Goal: Task Accomplishment & Management: Manage account settings

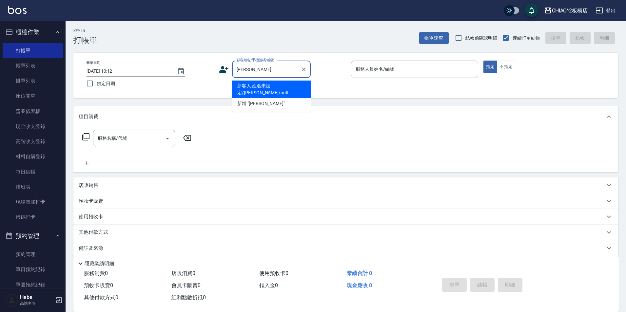
click at [264, 85] on li "新客人 姓名未設定/[PERSON_NAME]/null" at bounding box center [271, 90] width 79 height 18
type input "新客人 姓名未設定/[PERSON_NAME]/null"
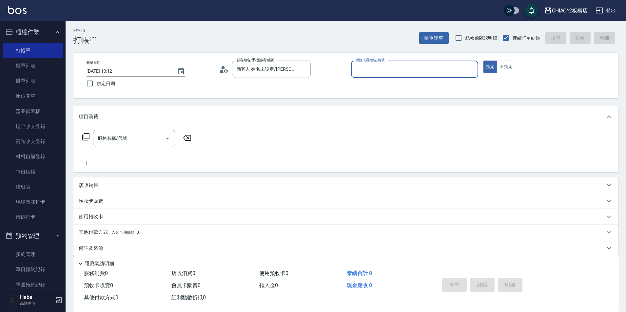
click at [362, 70] on input "服務人員姓名/編號" at bounding box center [414, 69] width 121 height 11
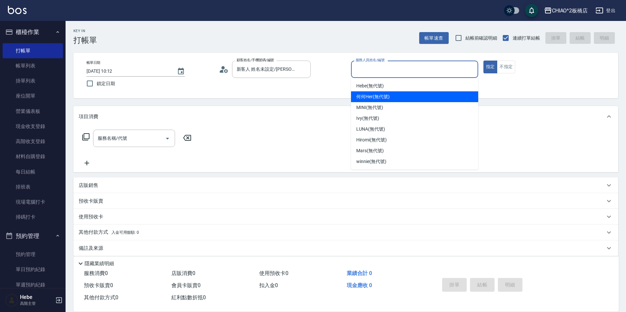
click at [364, 95] on span "何何Her (無代號)" at bounding box center [372, 96] width 33 height 7
type input "何何Her (無代號)"
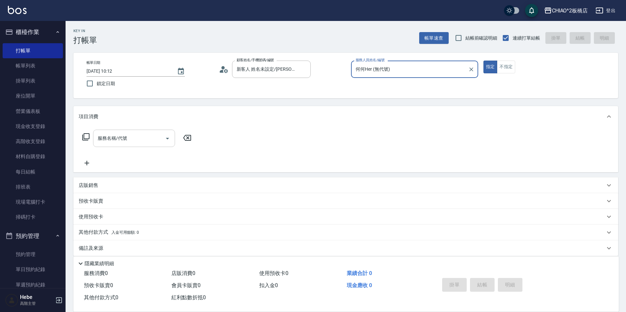
click at [153, 138] on input "服務名稱/代號" at bounding box center [129, 138] width 66 height 11
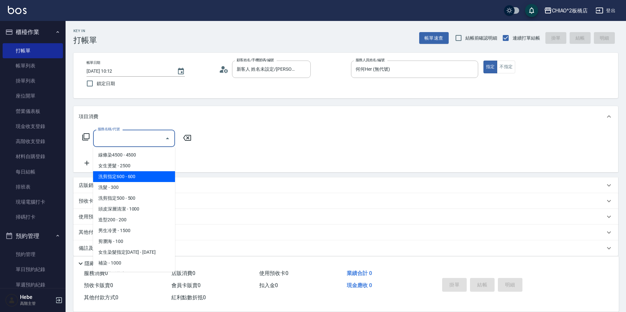
click at [143, 177] on span "洗剪指定600 - 600" at bounding box center [134, 176] width 82 height 11
type input "洗剪指定600(96678)"
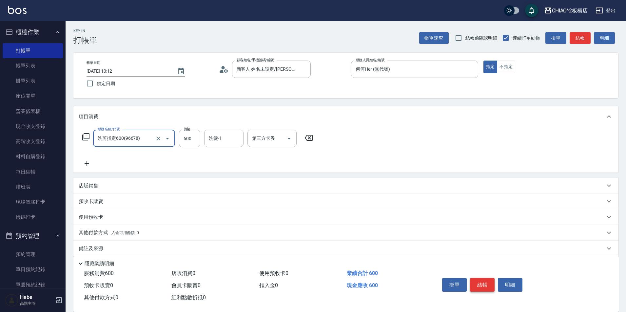
click at [480, 280] on button "結帳" at bounding box center [482, 285] width 25 height 14
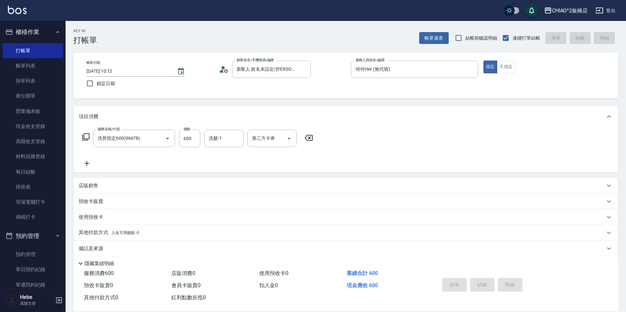
type input "[DATE] 11:54"
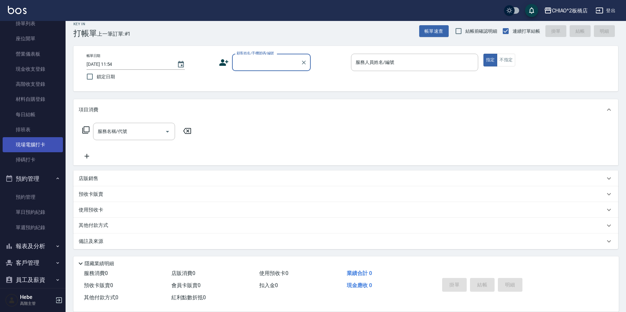
scroll to position [66, 0]
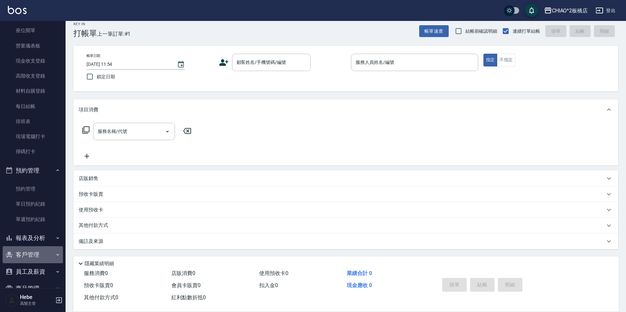
click at [34, 254] on button "客戶管理" at bounding box center [33, 255] width 60 height 17
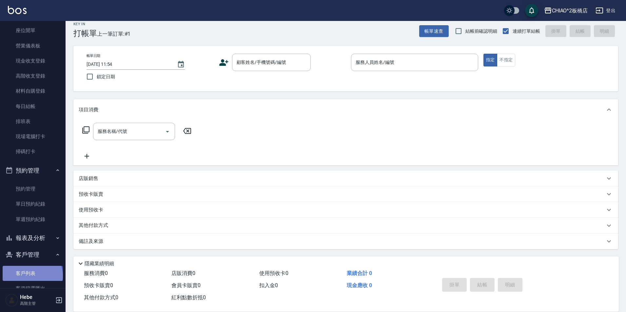
click at [32, 276] on link "客戶列表" at bounding box center [33, 273] width 60 height 15
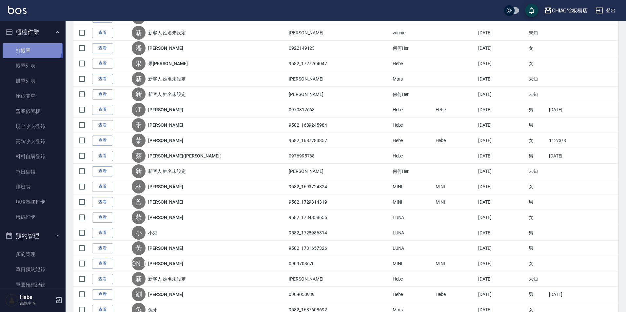
click at [26, 46] on link "打帳單" at bounding box center [33, 50] width 60 height 15
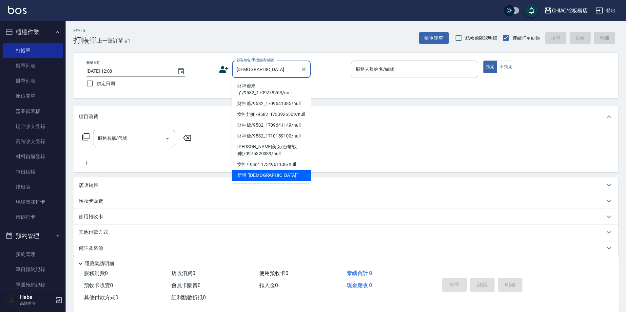
click at [261, 86] on li "財神爺來了/9582_1709278263/null" at bounding box center [271, 90] width 79 height 18
type input "財神爺來了/9582_1709278263/null"
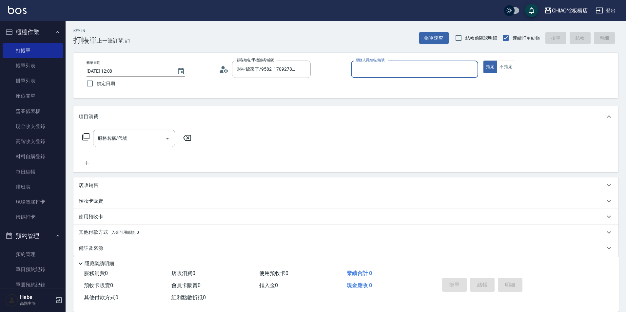
click at [395, 69] on input "服務人員姓名/編號" at bounding box center [414, 69] width 121 height 11
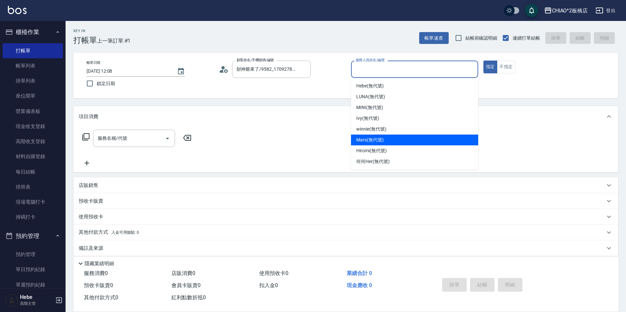
click at [383, 138] on span "Mars (無代號)" at bounding box center [370, 140] width 28 height 7
type input "Mars(無代號)"
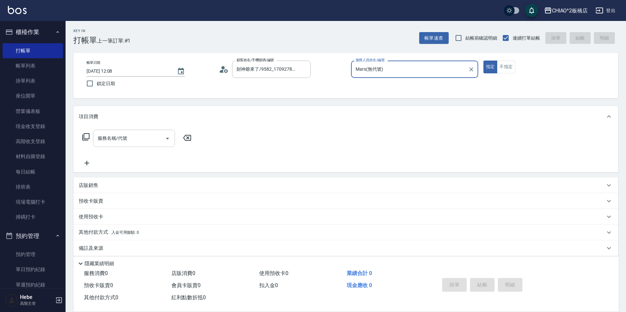
click at [109, 144] on input "服務名稱/代號" at bounding box center [129, 138] width 66 height 11
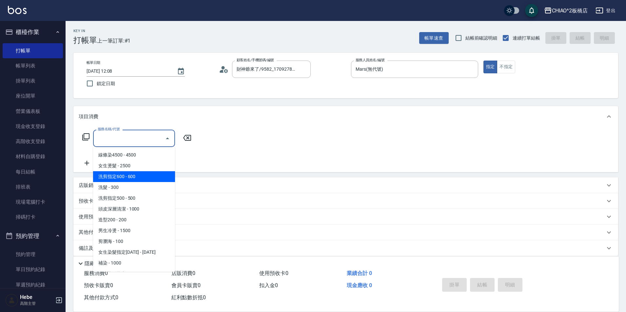
click at [121, 178] on span "洗剪指定600 - 600" at bounding box center [134, 176] width 82 height 11
type input "洗剪指定600(96678)"
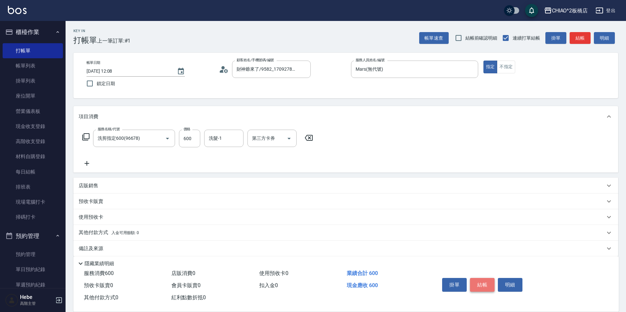
click at [479, 286] on button "結帳" at bounding box center [482, 285] width 25 height 14
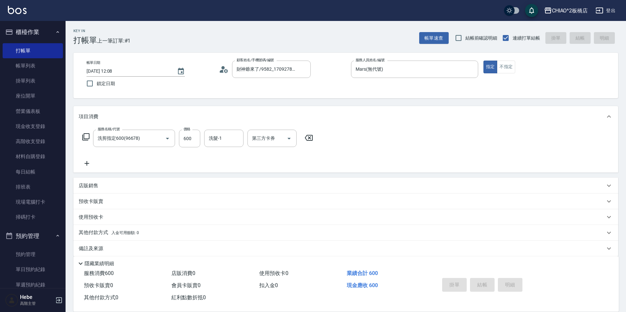
type input "[DATE] 12:09"
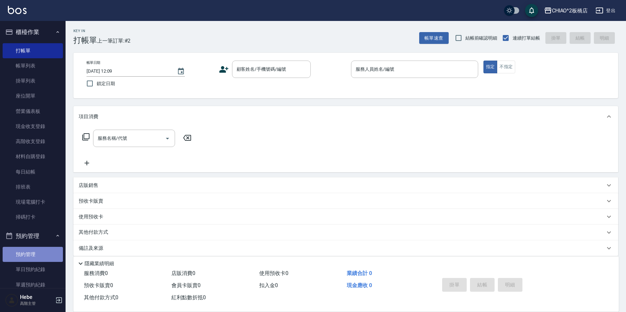
click at [33, 252] on link "預約管理" at bounding box center [33, 254] width 60 height 15
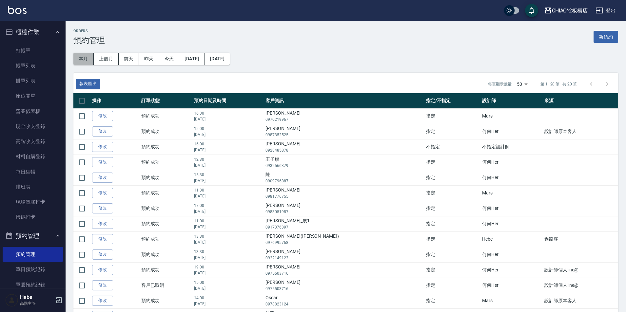
click at [83, 59] on button "本月" at bounding box center [83, 59] width 20 height 12
click at [37, 66] on link "帳單列表" at bounding box center [33, 65] width 60 height 15
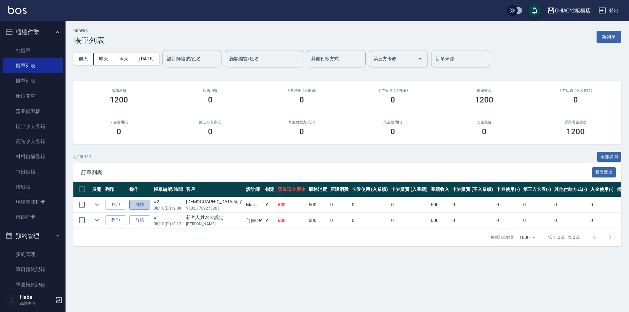
click at [139, 205] on link "詳情" at bounding box center [139, 205] width 21 height 10
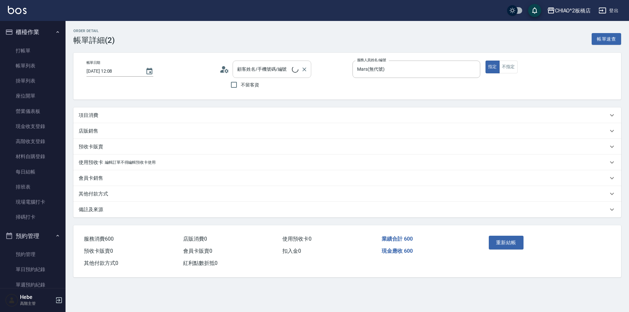
type input "[DATE] 12:08"
type input "Mars(無代號)"
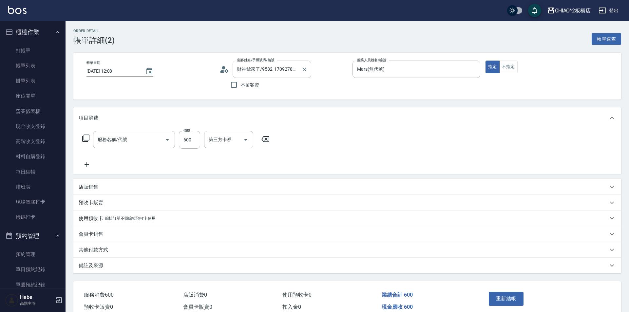
type input "財神爺來了/9582_1709278263/null"
type input "洗剪指定600(96678)"
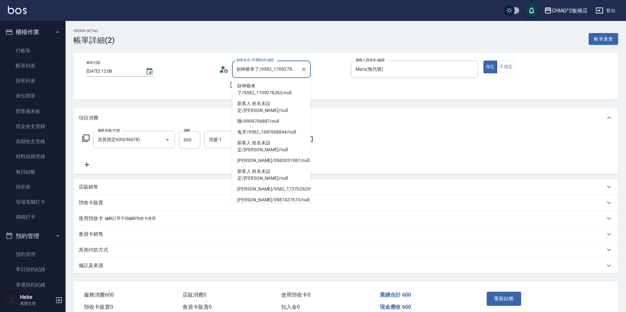
click at [294, 69] on input "財神爺來了/9582_1709278263/null" at bounding box center [266, 69] width 63 height 11
click at [299, 69] on div "財神爺來了/9582_1709278263/null 顧客姓名/手機號碼/編號" at bounding box center [271, 69] width 79 height 17
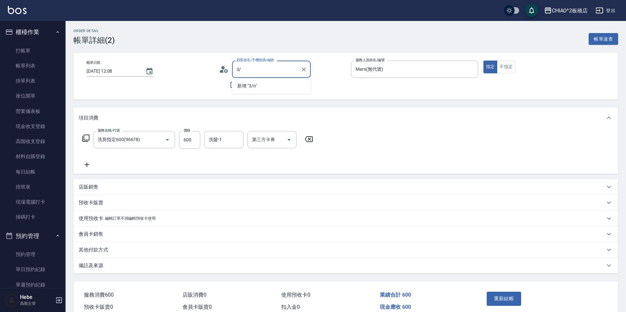
type input "3"
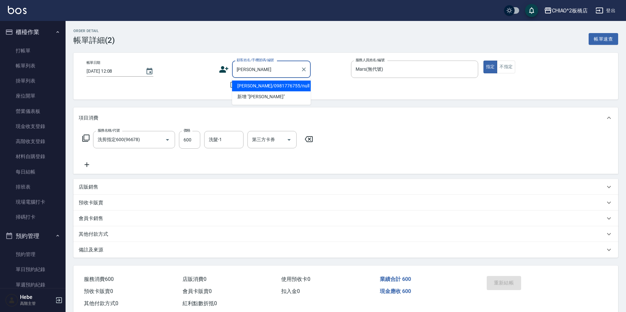
click at [264, 89] on li "[PERSON_NAME]/0981776755/null" at bounding box center [271, 86] width 79 height 11
type input "[PERSON_NAME]/0981776755/null"
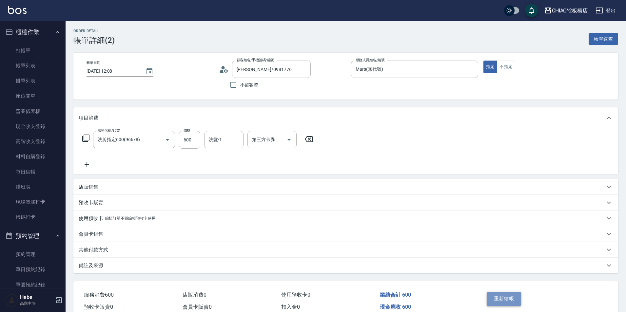
click at [497, 297] on button "重新結帳" at bounding box center [504, 299] width 35 height 14
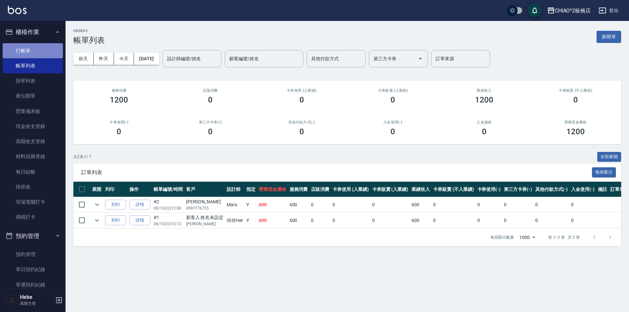
click at [32, 54] on link "打帳單" at bounding box center [33, 50] width 60 height 15
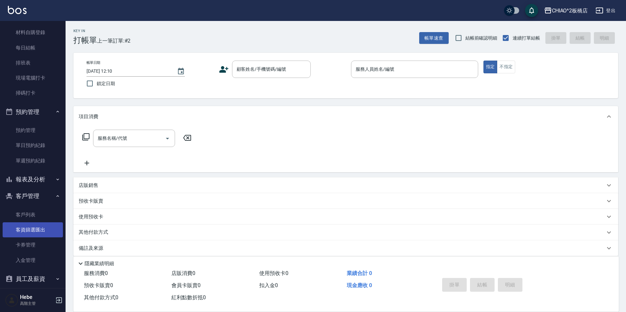
scroll to position [164, 0]
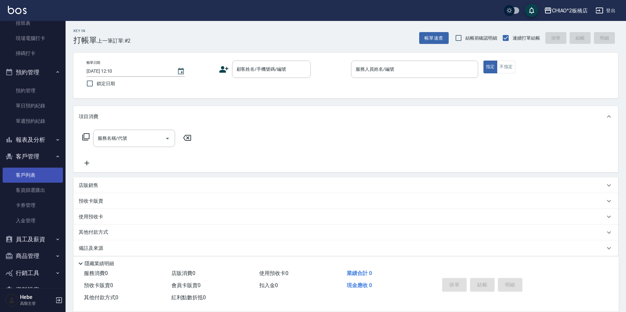
click at [36, 175] on link "客戶列表" at bounding box center [33, 175] width 60 height 15
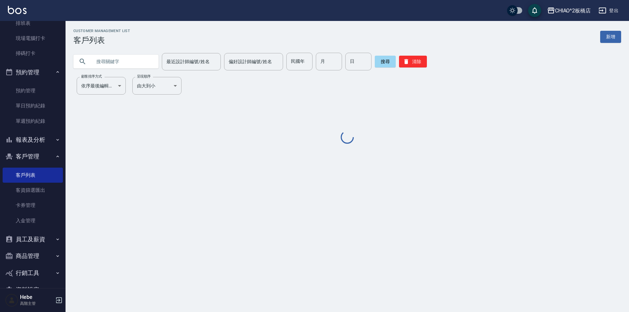
click at [129, 56] on input "text" at bounding box center [123, 62] width 62 height 18
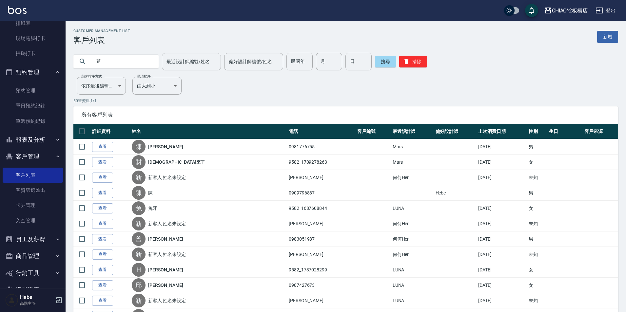
type input "芷"
click at [183, 63] on input "最近設計師編號/姓名" at bounding box center [191, 61] width 53 height 11
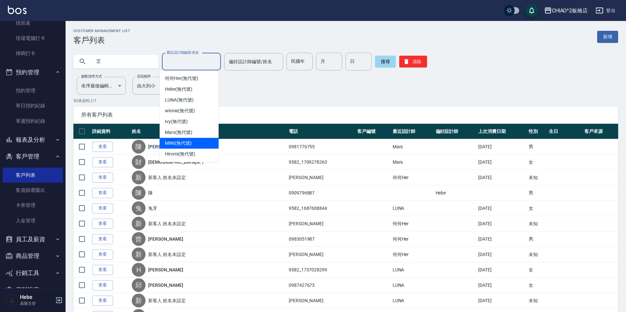
click at [187, 141] on span "MINI (無代號)" at bounding box center [178, 143] width 27 height 7
type input "MINI(無代號)"
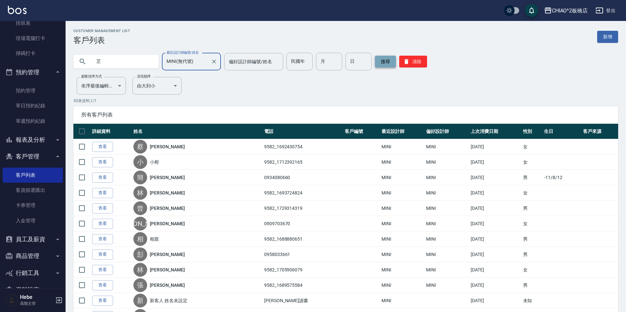
click at [387, 63] on button "搜尋" at bounding box center [385, 62] width 21 height 12
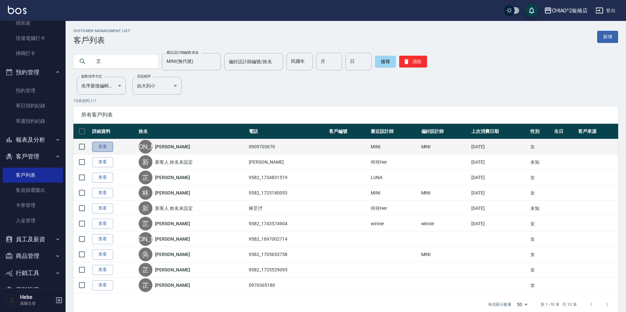
click at [108, 146] on link "查看" at bounding box center [102, 147] width 21 height 10
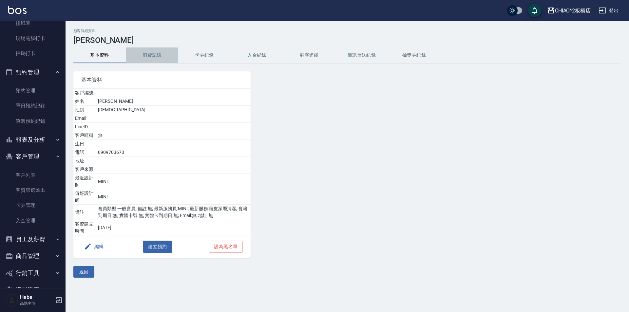
click at [152, 56] on button "消費記錄" at bounding box center [152, 56] width 52 height 16
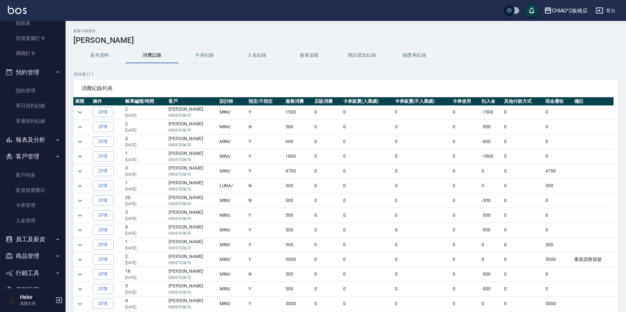
scroll to position [66, 0]
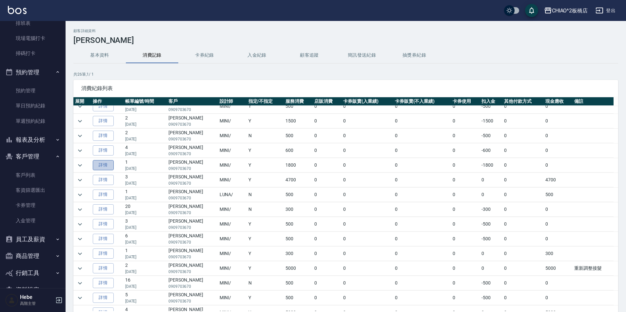
click at [109, 166] on link "詳情" at bounding box center [103, 165] width 21 height 10
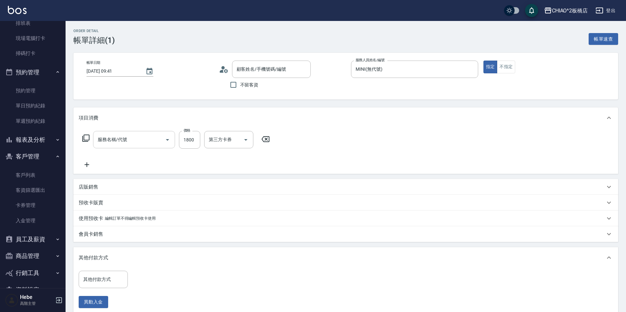
type input "[DATE] 09:41"
type input "MINI(無代號)"
type input "女神結構護髮(126205)"
type input "[PERSON_NAME]/0909703670/null"
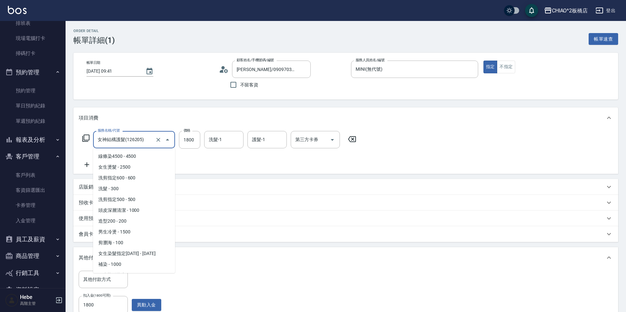
click at [150, 139] on input "女神結構護髮(126205)" at bounding box center [125, 139] width 58 height 11
click at [141, 200] on span "洗剪指定500 - 500" at bounding box center [134, 199] width 82 height 11
type input "洗剪指定500(96681)"
type input "500"
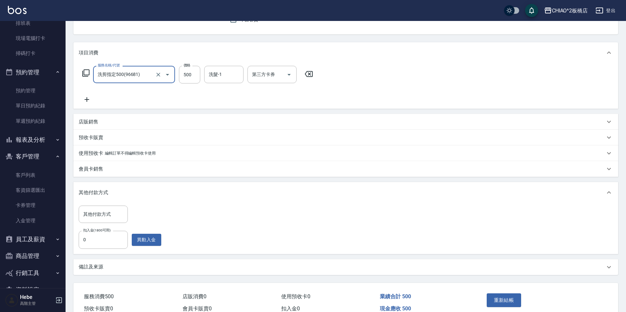
scroll to position [66, 0]
click at [106, 235] on input "0" at bounding box center [103, 240] width 49 height 18
type input "500"
click at [494, 298] on button "重新結帳" at bounding box center [504, 300] width 35 height 14
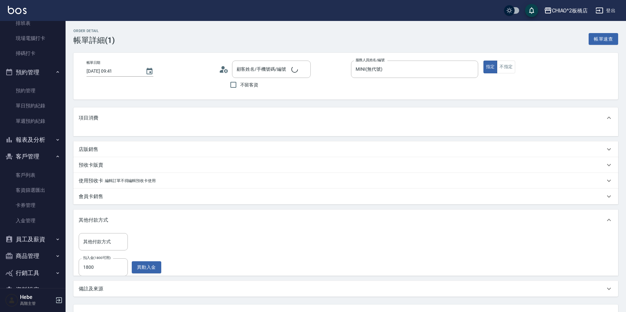
type input "[PERSON_NAME]/0909703670/null"
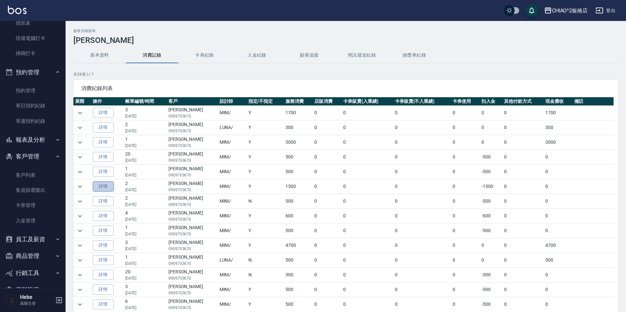
click at [108, 188] on link "詳情" at bounding box center [103, 187] width 21 height 10
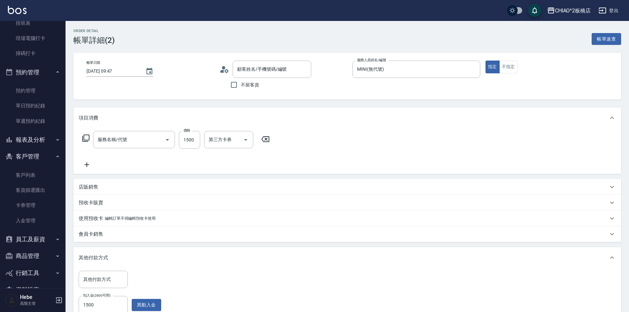
type input "[DATE] 09:47"
type input "MINI(無代號)"
type input "[PERSON_NAME]/0909703670/null"
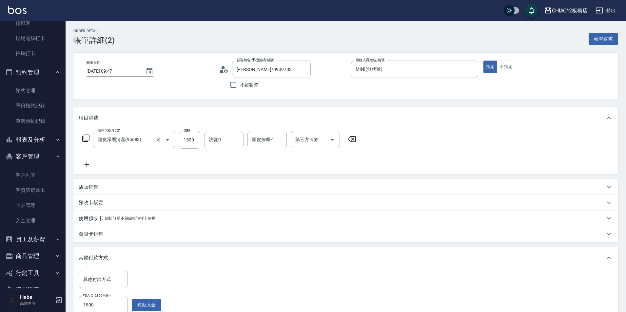
click at [133, 140] on input "頭皮深層清潔(96683)" at bounding box center [125, 139] width 58 height 11
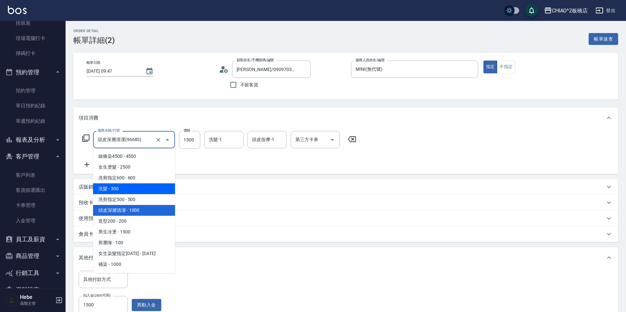
click at [142, 191] on span "洗髮 - 300" at bounding box center [134, 189] width 82 height 11
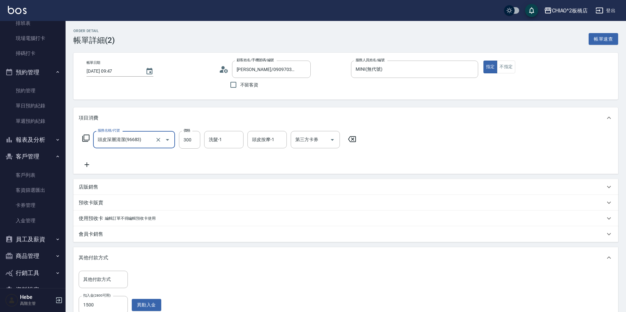
type input "洗髮(96679)"
type input "300"
type input "0"
click at [193, 143] on input "300" at bounding box center [189, 140] width 21 height 18
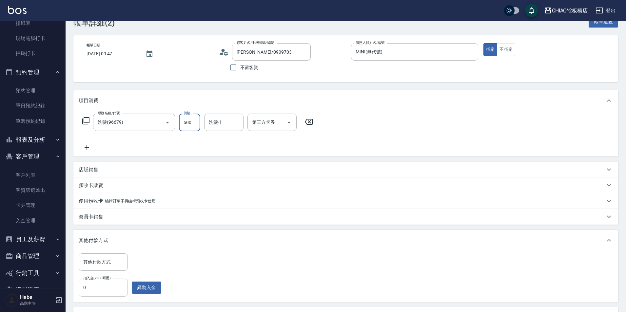
scroll to position [33, 0]
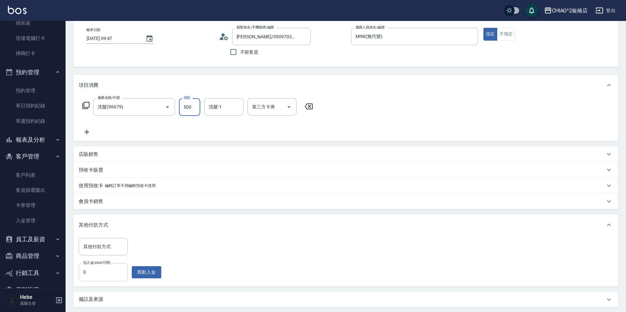
type input "500"
click at [109, 270] on input "0" at bounding box center [103, 273] width 49 height 18
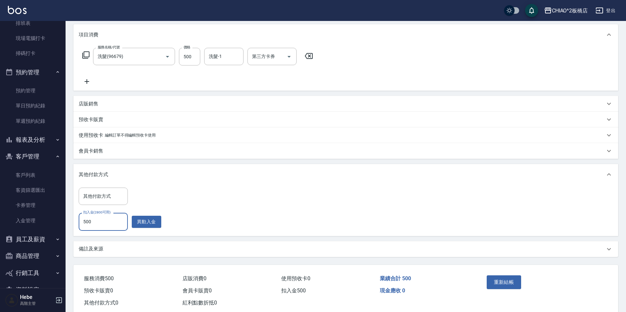
scroll to position [98, 0]
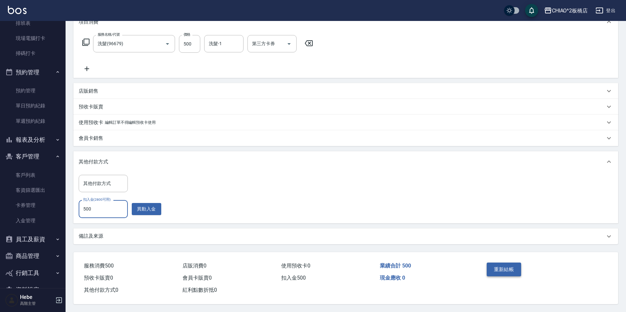
type input "500"
click at [513, 263] on button "重新結帳" at bounding box center [504, 270] width 35 height 14
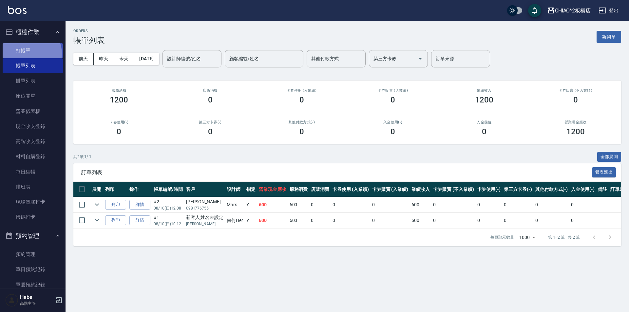
click at [29, 53] on link "打帳單" at bounding box center [33, 50] width 60 height 15
